Goal: Check status: Check status

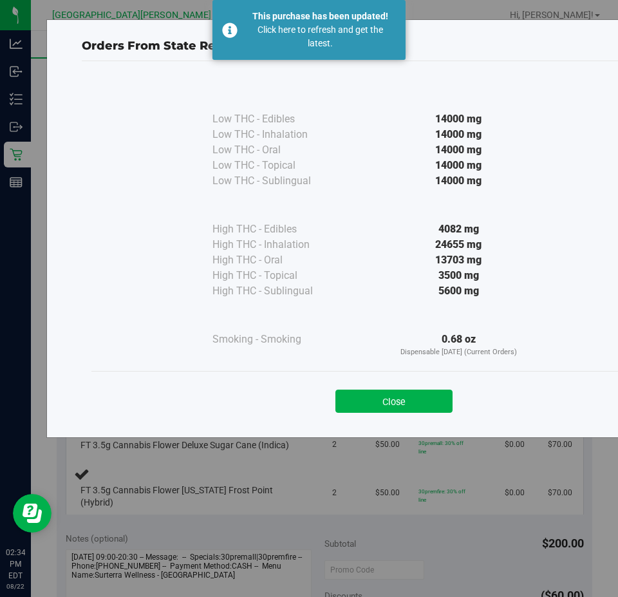
click at [19, 145] on div "Orders From State Registry Low THC - Edibles 14000 mg" at bounding box center [371, 228] width 742 height 419
click at [471, 37] on p "Orders From State Registry" at bounding box center [394, 45] width 625 height 17
click at [268, 15] on div "This purchase has been updated!" at bounding box center [320, 17] width 151 height 14
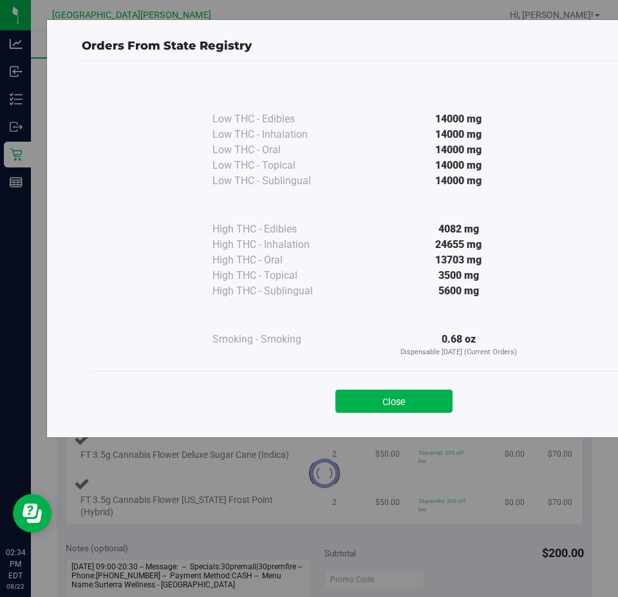
click at [15, 137] on div "Orders From State Registry Low THC - Edibles 14000 mg" at bounding box center [371, 228] width 742 height 419
click at [12, 164] on div "Orders From State Registry Low THC - Edibles 14000 mg" at bounding box center [371, 228] width 742 height 419
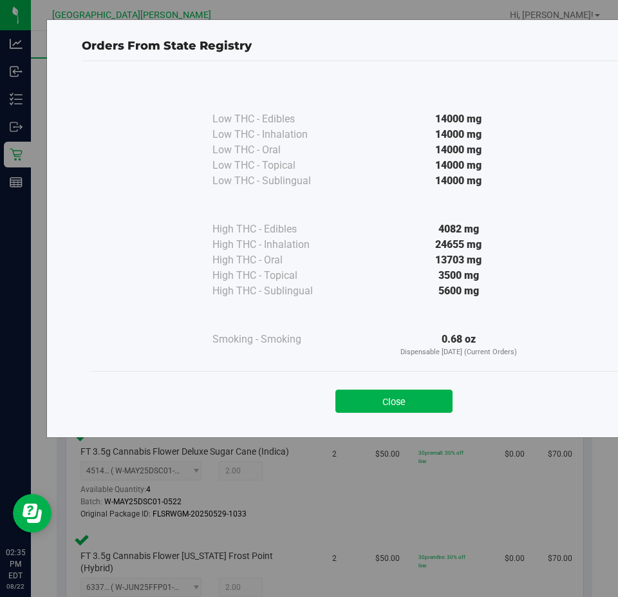
click at [32, 153] on div "Orders From State Registry Low THC - Edibles 14000 mg" at bounding box center [371, 228] width 742 height 419
click at [417, 404] on button "Close" at bounding box center [393, 401] width 117 height 23
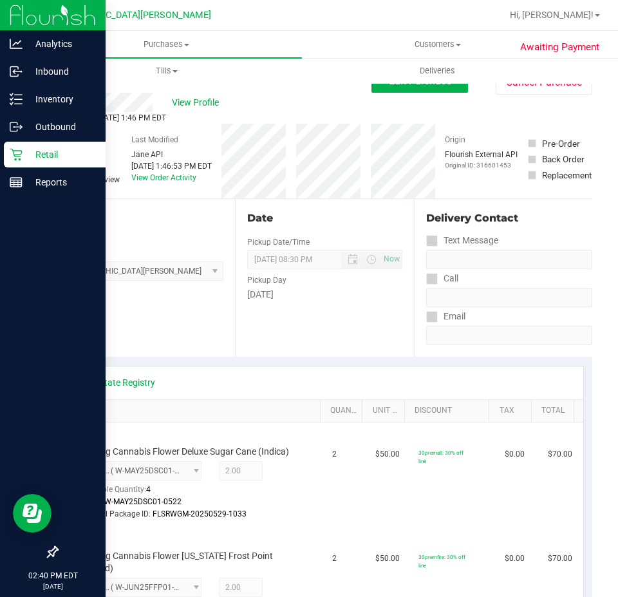
click at [26, 147] on p "Retail" at bounding box center [61, 154] width 77 height 15
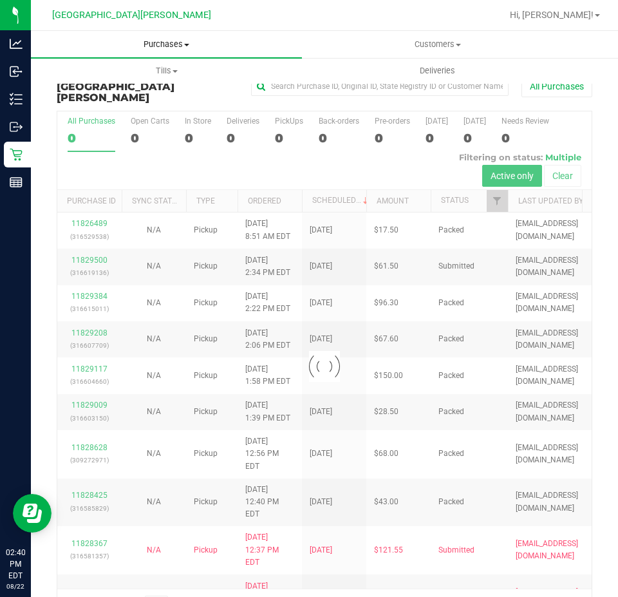
click at [134, 52] on uib-tab-heading "Purchases Summary of purchases Fulfillment All purchases" at bounding box center [166, 44] width 271 height 27
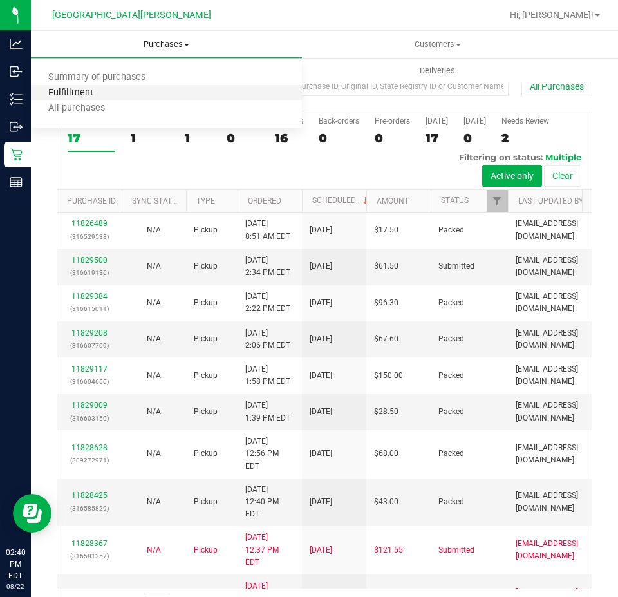
click at [102, 95] on span "Fulfillment" at bounding box center [71, 93] width 80 height 11
